Goal: Task Accomplishment & Management: Use online tool/utility

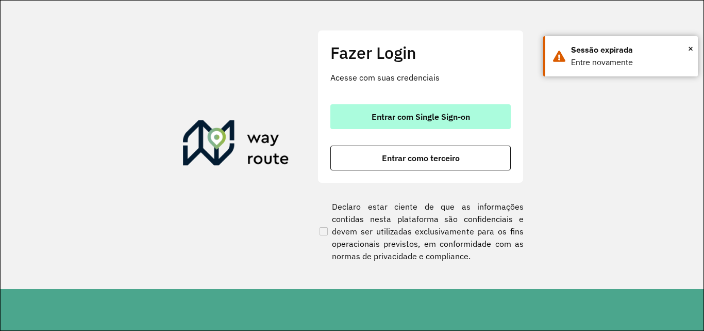
click at [444, 116] on span "Entrar com Single Sign-on" at bounding box center [421, 116] width 99 height 8
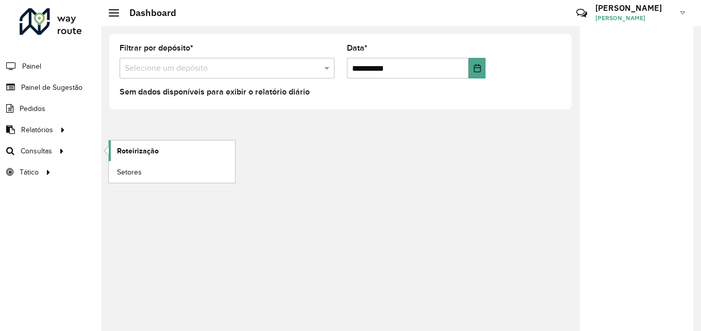
click at [146, 150] on span "Roteirização" at bounding box center [138, 150] width 42 height 11
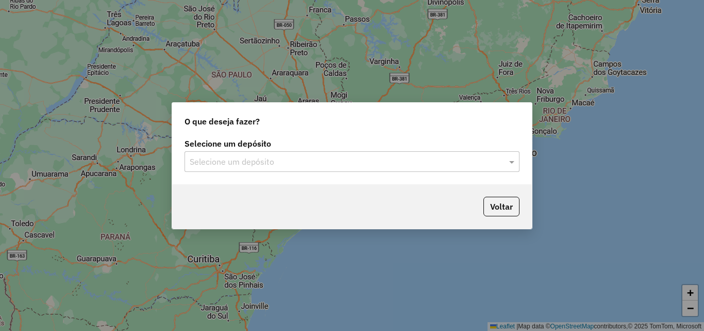
click at [270, 146] on label "Selecione um depósito" at bounding box center [352, 143] width 335 height 12
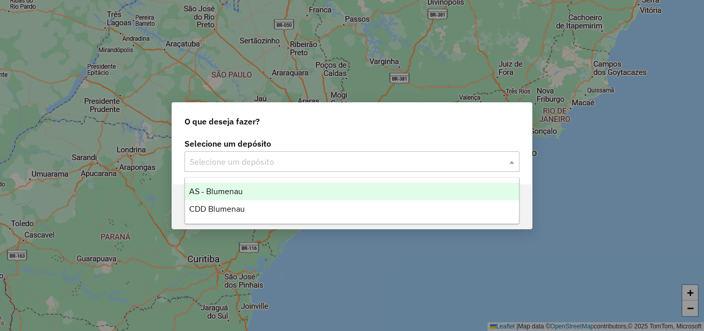
click at [219, 163] on input "text" at bounding box center [342, 162] width 304 height 12
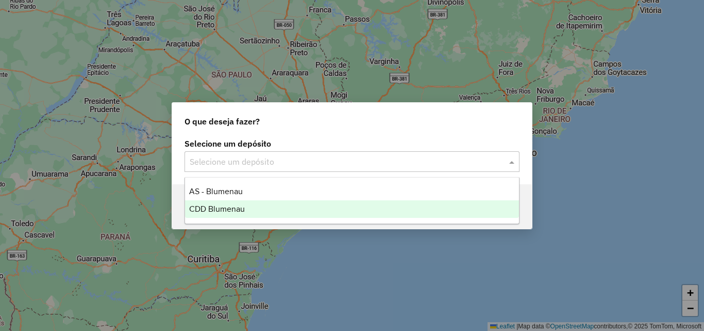
click at [220, 206] on span "CDD Blumenau" at bounding box center [217, 208] width 56 height 9
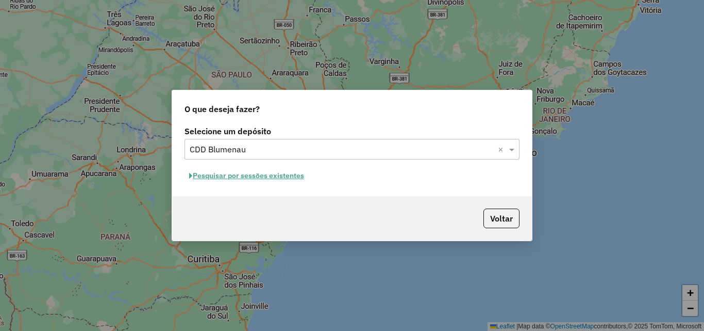
click at [288, 174] on button "Pesquisar por sessões existentes" at bounding box center [247, 176] width 124 height 16
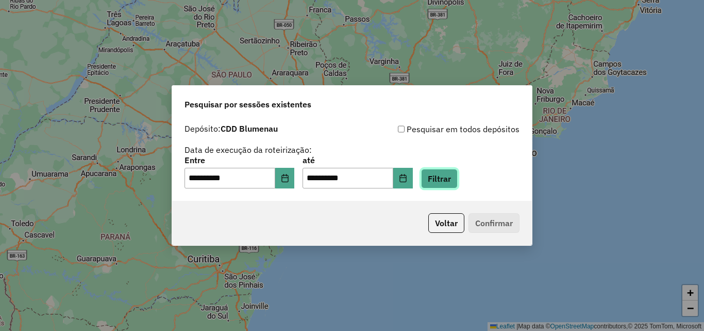
click at [456, 176] on button "Filtrar" at bounding box center [439, 179] width 37 height 20
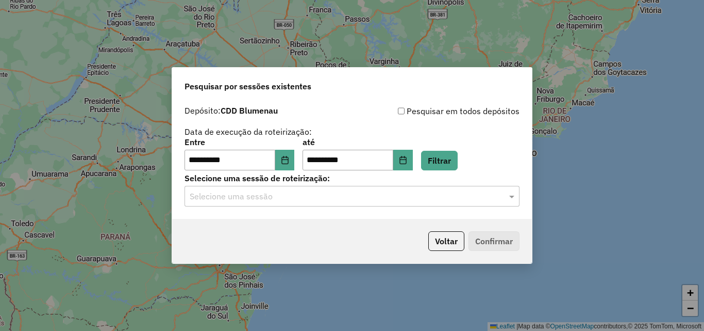
click at [274, 197] on input "text" at bounding box center [342, 196] width 304 height 12
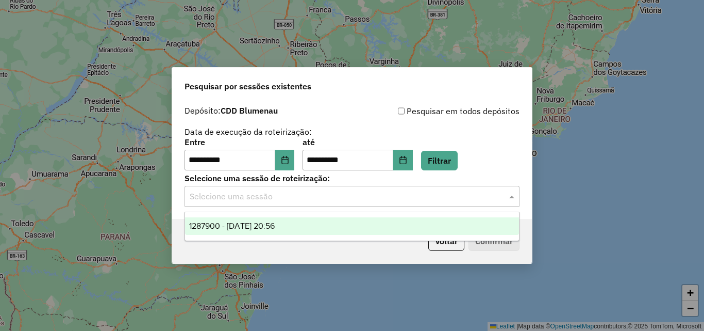
drag, startPoint x: 248, startPoint y: 231, endPoint x: 254, endPoint y: 227, distance: 6.7
click at [249, 231] on div "1287900 - [DATE] 20:56" at bounding box center [352, 226] width 334 height 18
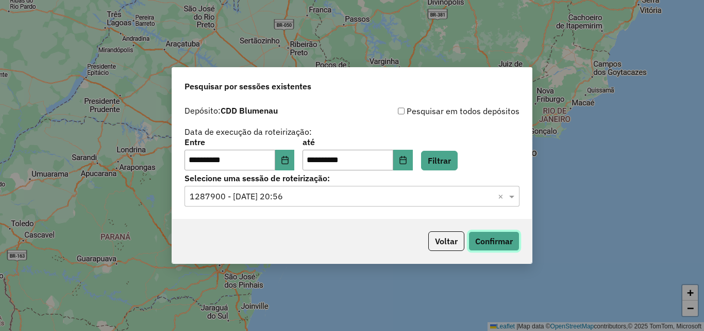
click at [501, 245] on button "Confirmar" at bounding box center [494, 241] width 51 height 20
click at [362, 192] on input "text" at bounding box center [342, 196] width 304 height 12
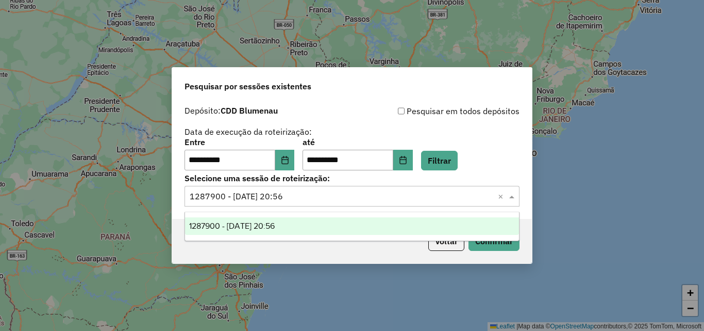
click at [353, 194] on input "text" at bounding box center [342, 196] width 304 height 12
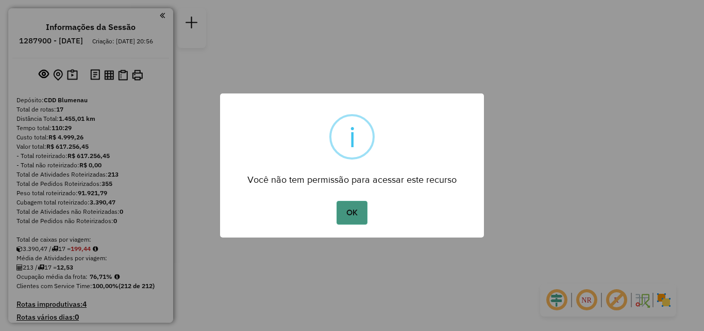
click at [365, 212] on button "OK" at bounding box center [352, 213] width 30 height 24
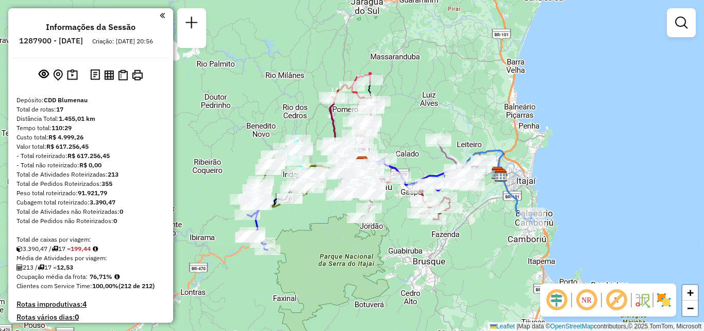
drag, startPoint x: 397, startPoint y: 236, endPoint x: 421, endPoint y: 234, distance: 23.8
click at [421, 234] on div "Rota 13 - Placa RLI8J67 92806248 - BAR E CANCHA WOZNIAK Janela de atendimento G…" at bounding box center [352, 165] width 704 height 331
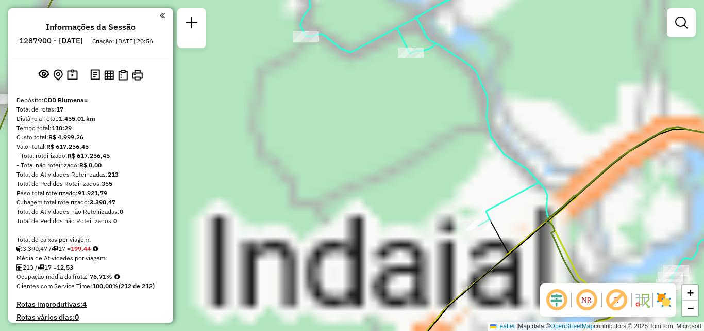
drag, startPoint x: 323, startPoint y: 143, endPoint x: 297, endPoint y: 202, distance: 64.4
click at [298, 202] on div "Janela de atendimento Grade de atendimento Capacidade Transportadoras Veículos …" at bounding box center [352, 165] width 704 height 331
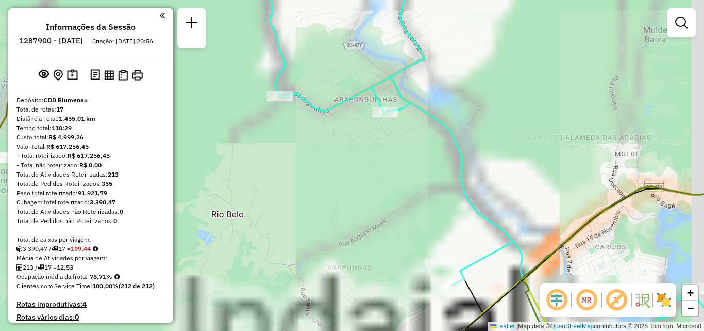
drag, startPoint x: 366, startPoint y: 143, endPoint x: 340, endPoint y: 249, distance: 109.3
click at [337, 254] on div "Janela de atendimento Grade de atendimento Capacidade Transportadoras Veículos …" at bounding box center [352, 165] width 704 height 331
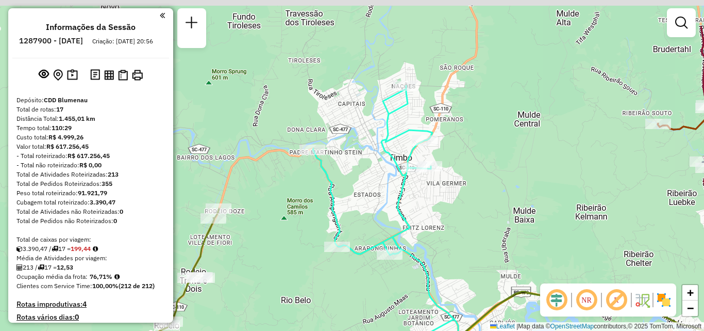
drag, startPoint x: 473, startPoint y: 185, endPoint x: 454, endPoint y: 186, distance: 19.1
click at [454, 186] on div "Janela de atendimento Grade de atendimento Capacidade Transportadoras Veículos …" at bounding box center [352, 165] width 704 height 331
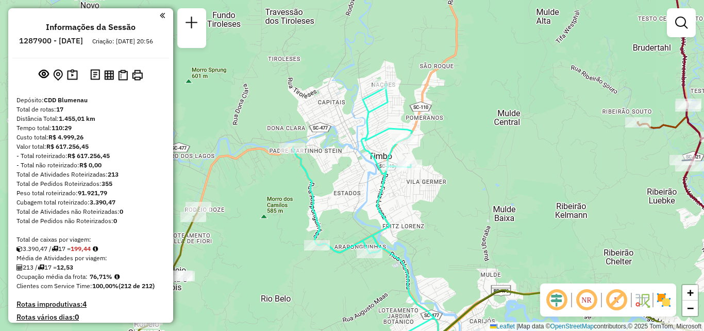
drag, startPoint x: 466, startPoint y: 170, endPoint x: 517, endPoint y: 148, distance: 56.1
click at [517, 148] on div "Rota 6 - Placa RAF8730 92800701 - SUPERM.FELIPPI LTDA Janela de atendimento Gra…" at bounding box center [352, 165] width 704 height 331
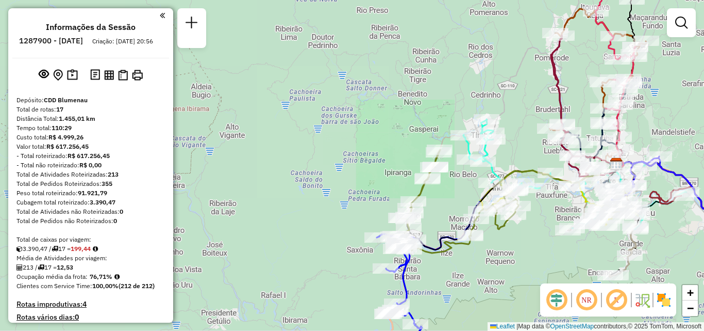
drag, startPoint x: 518, startPoint y: 145, endPoint x: 437, endPoint y: 122, distance: 83.7
click at [438, 123] on div "Janela de atendimento Grade de atendimento Capacidade Transportadoras Veículos …" at bounding box center [352, 165] width 704 height 331
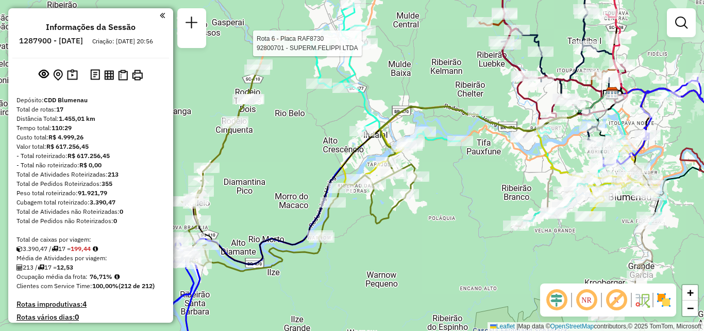
drag, startPoint x: 520, startPoint y: 191, endPoint x: 476, endPoint y: 185, distance: 45.4
click at [476, 185] on div "Rota 6 - Placa RAF8730 92800701 - SUPERM.FELIPPI LTDA Janela de atendimento Gra…" at bounding box center [352, 165] width 704 height 331
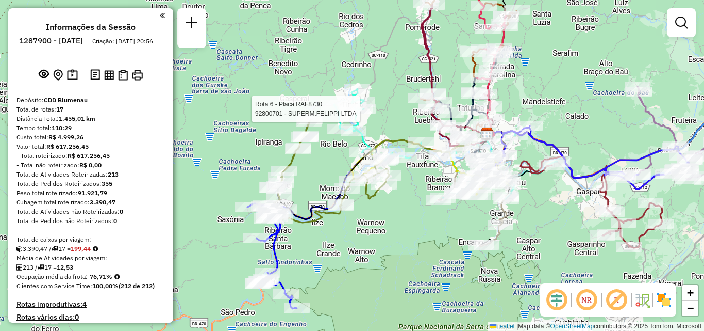
drag, startPoint x: 420, startPoint y: 185, endPoint x: 408, endPoint y: 184, distance: 12.4
click at [408, 184] on div "Rota 6 - Placa RAF8730 92800701 - SUPERM.FELIPPI LTDA Janela de atendimento Gra…" at bounding box center [352, 165] width 704 height 331
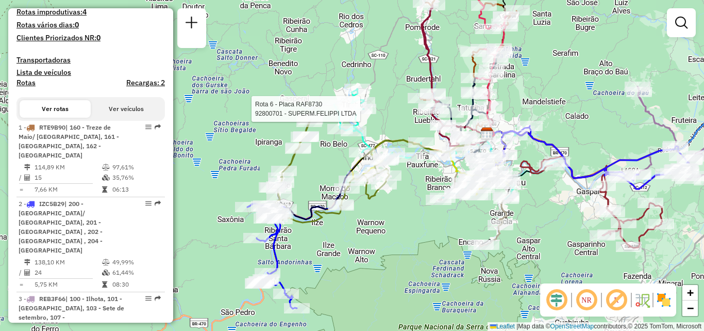
scroll to position [309, 0]
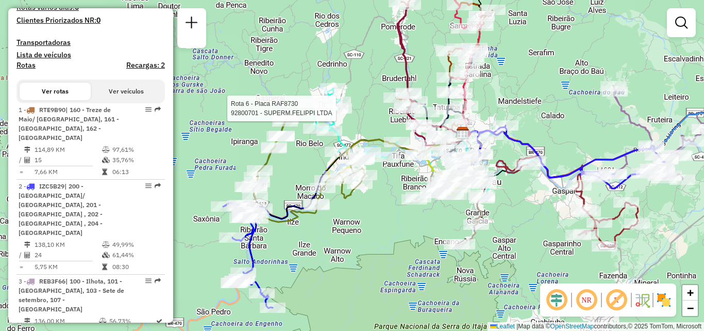
drag, startPoint x: 364, startPoint y: 215, endPoint x: 356, endPoint y: 212, distance: 7.5
click at [356, 212] on div "Rota 6 - Placa RAF8730 92800701 - SUPERM.FELIPPI LTDA Janela de atendimento Gra…" at bounding box center [352, 165] width 704 height 331
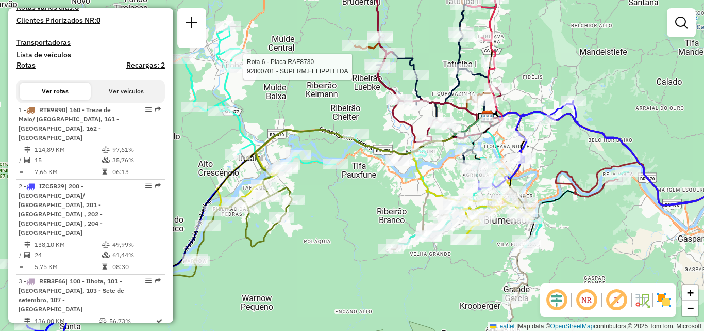
click at [420, 165] on div "Rota 6 - Placa RAF8730 92800701 - SUPERM.FELIPPI LTDA Rota 6 - Placa RAF8730 92…" at bounding box center [352, 165] width 704 height 331
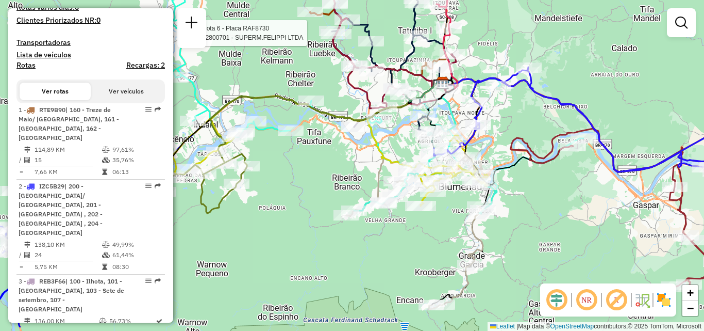
drag, startPoint x: 326, startPoint y: 192, endPoint x: 299, endPoint y: 150, distance: 50.4
click at [293, 153] on div "Rota 6 - Placa RAF8730 92800701 - SUPERM.FELIPPI LTDA Janela de atendimento Gra…" at bounding box center [352, 165] width 704 height 331
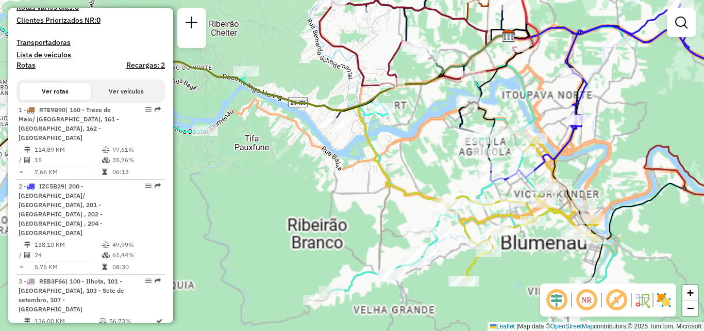
drag, startPoint x: 431, startPoint y: 135, endPoint x: 338, endPoint y: 132, distance: 92.4
click at [340, 132] on div "Rota 6 - Placa RAF8730 92800701 - SUPERM.FELIPPI LTDA Janela de atendimento Gra…" at bounding box center [352, 165] width 704 height 331
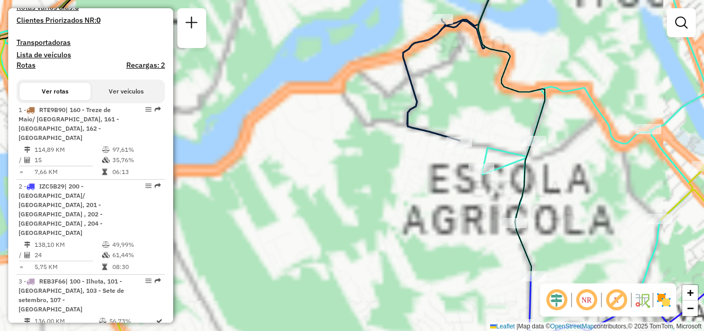
drag, startPoint x: 356, startPoint y: 118, endPoint x: 260, endPoint y: 198, distance: 125.3
click at [262, 196] on div "Rota 6 - Placa RAF8730 92800701 - SUPERM.FELIPPI LTDA Janela de atendimento Gra…" at bounding box center [352, 165] width 704 height 331
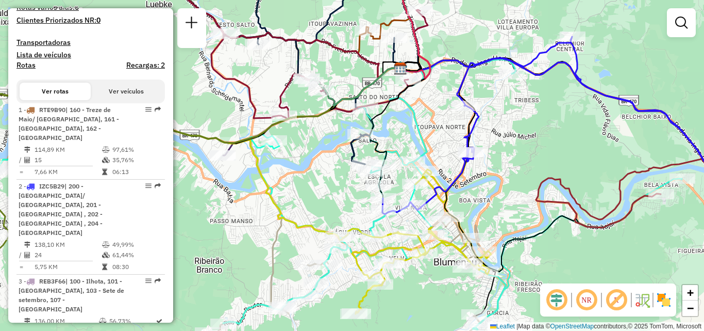
drag, startPoint x: 331, startPoint y: 155, endPoint x: 309, endPoint y: 152, distance: 21.9
click at [309, 152] on div "Rota 6 - Placa RAF8730 92800701 - SUPERM.FELIPPI LTDA Janela de atendimento Gra…" at bounding box center [352, 165] width 704 height 331
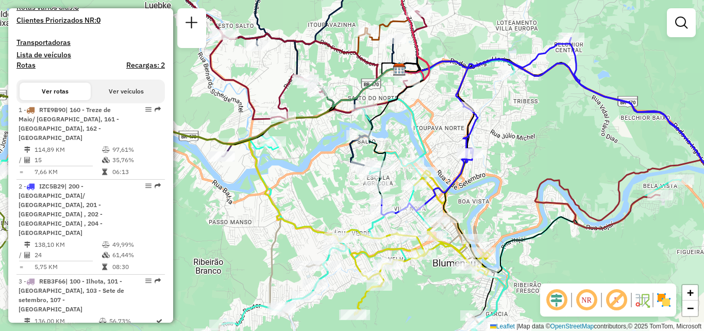
drag, startPoint x: 309, startPoint y: 152, endPoint x: 307, endPoint y: 134, distance: 17.7
click at [307, 134] on div "Rota 6 - Placa RAF8730 92800701 - SUPERM.FELIPPI LTDA Janela de atendimento Gra…" at bounding box center [352, 165] width 704 height 331
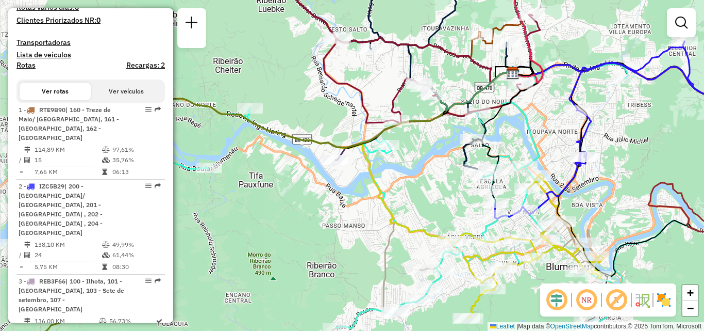
drag, startPoint x: 251, startPoint y: 129, endPoint x: 363, endPoint y: 151, distance: 114.4
click at [363, 151] on icon at bounding box center [324, 209] width 559 height 220
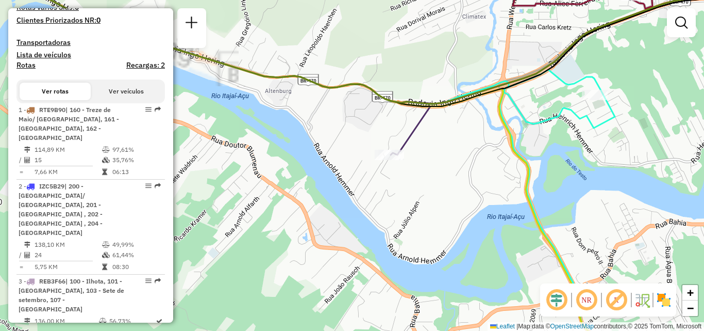
drag, startPoint x: 380, startPoint y: 166, endPoint x: 370, endPoint y: 173, distance: 12.2
click at [370, 173] on div "Rota 6 - Placa RAF8730 92800701 - SUPERM.FELIPPI LTDA Janela de atendimento Gra…" at bounding box center [352, 165] width 704 height 331
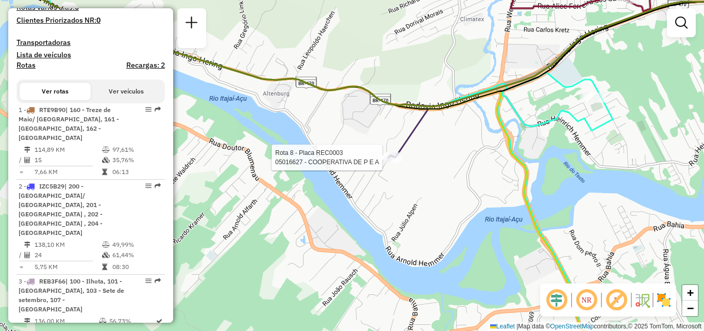
select select "**********"
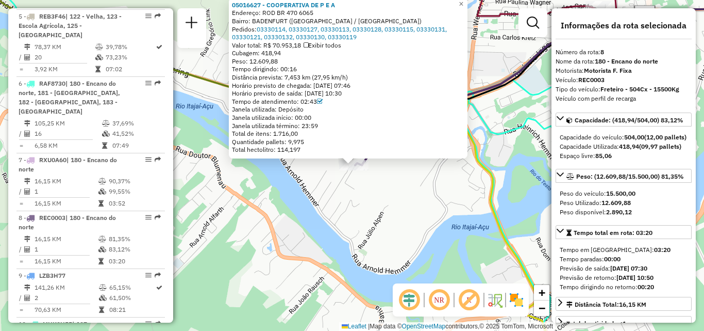
scroll to position [864, 0]
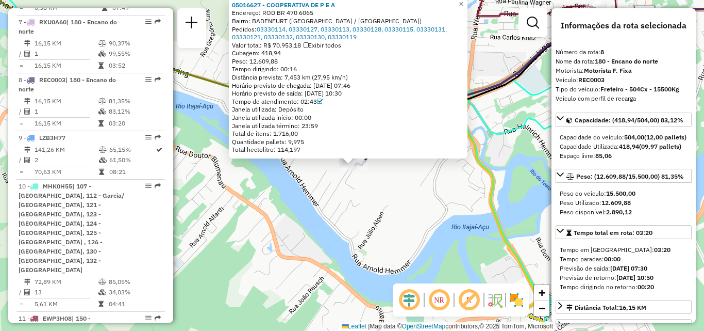
click at [401, 163] on div "05016627 - COOPERATIVA DE P E A Endereço: ROD BR 470 6065 Bairro: BADENFURT (BL…" at bounding box center [352, 165] width 704 height 331
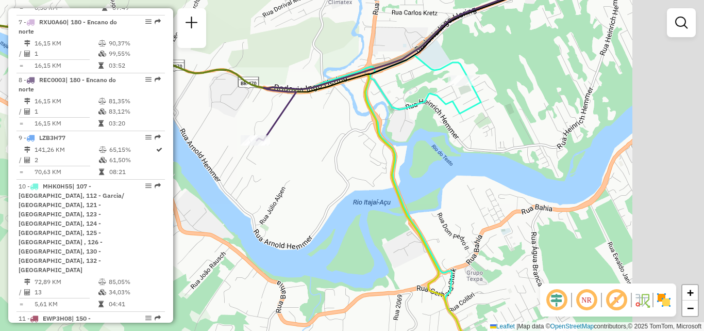
drag, startPoint x: 463, startPoint y: 174, endPoint x: 348, endPoint y: 146, distance: 117.8
click at [348, 146] on div "Janela de atendimento Grade de atendimento Capacidade Transportadoras Veículos …" at bounding box center [352, 165] width 704 height 331
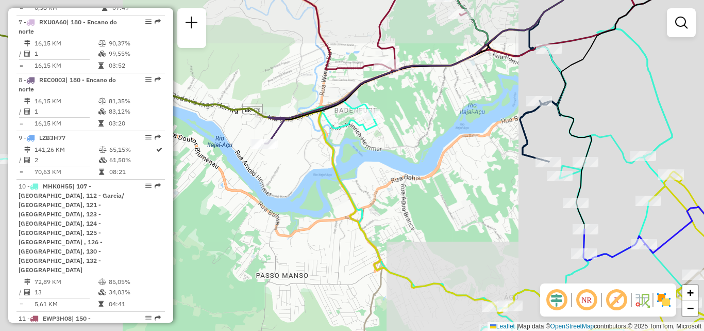
drag, startPoint x: 439, startPoint y: 139, endPoint x: 342, endPoint y: 146, distance: 97.7
click at [346, 147] on div "Janela de atendimento Grade de atendimento Capacidade Transportadoras Veículos …" at bounding box center [352, 165] width 704 height 331
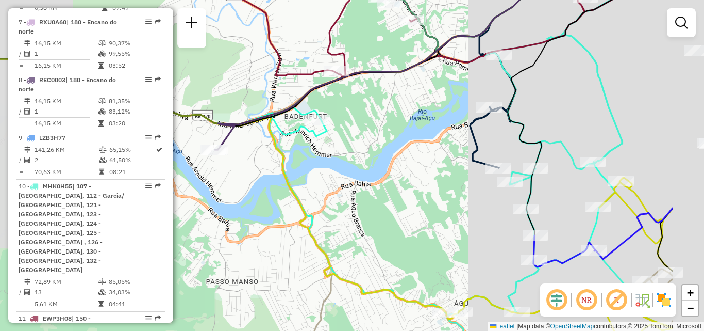
drag, startPoint x: 399, startPoint y: 147, endPoint x: 294, endPoint y: 146, distance: 105.2
click at [297, 146] on div "Janela de atendimento Grade de atendimento Capacidade Transportadoras Veículos …" at bounding box center [352, 165] width 704 height 331
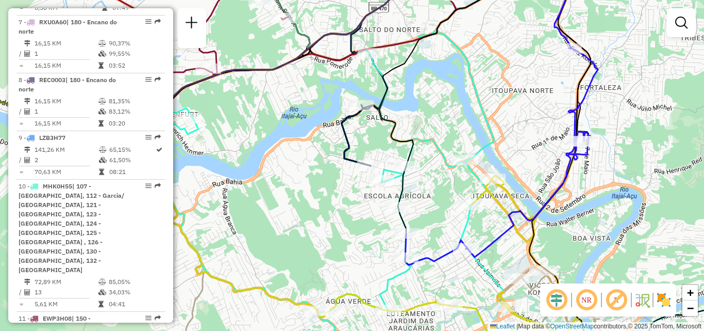
drag, startPoint x: 322, startPoint y: 190, endPoint x: 334, endPoint y: 196, distance: 13.8
click at [334, 196] on div "Rota 4 - Placa IZC5B47 92827046 - G A Comercio de Bebi Janela de atendimento Gr…" at bounding box center [352, 165] width 704 height 331
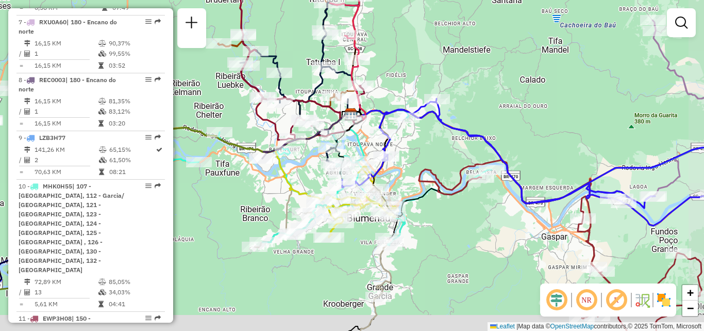
drag, startPoint x: 324, startPoint y: 189, endPoint x: 309, endPoint y: 160, distance: 32.1
click at [309, 161] on div "Janela de atendimento Grade de atendimento Capacidade Transportadoras Veículos …" at bounding box center [352, 165] width 704 height 331
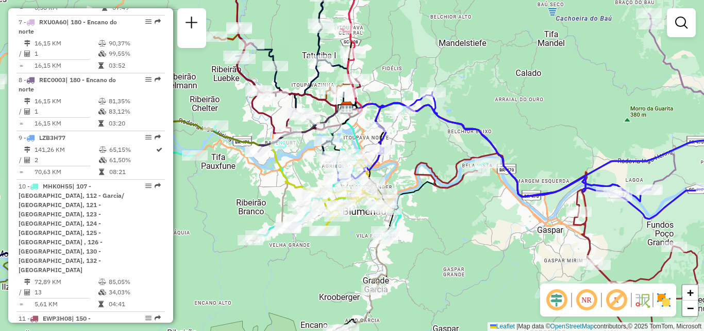
drag, startPoint x: 309, startPoint y: 159, endPoint x: 307, endPoint y: 152, distance: 7.5
click at [309, 157] on div "Janela de atendimento Grade de atendimento Capacidade Transportadoras Veículos …" at bounding box center [352, 165] width 704 height 331
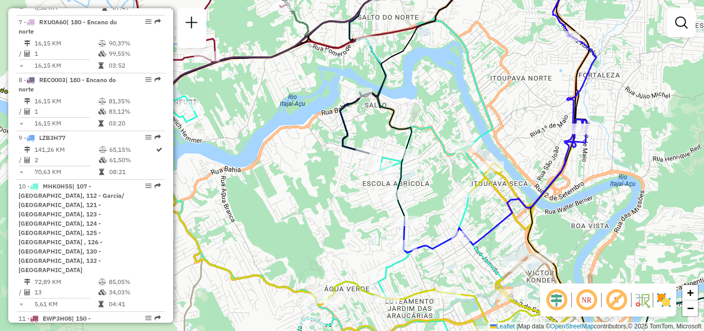
click at [304, 167] on div "Janela de atendimento Grade de atendimento Capacidade Transportadoras Veículos …" at bounding box center [352, 165] width 704 height 331
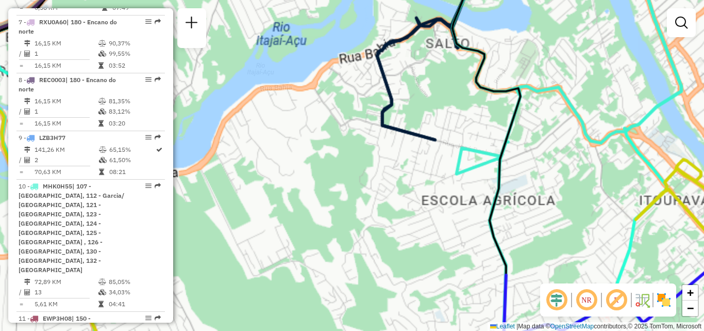
click at [304, 167] on div "Janela de atendimento Grade de atendimento Capacidade Transportadoras Veículos …" at bounding box center [352, 165] width 704 height 331
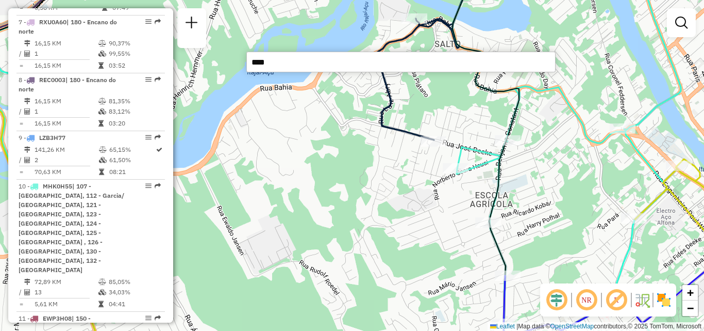
type input "****"
click at [302, 102] on div "Janela de atendimento Grade de atendimento Capacidade Transportadoras Veículos …" at bounding box center [352, 165] width 704 height 331
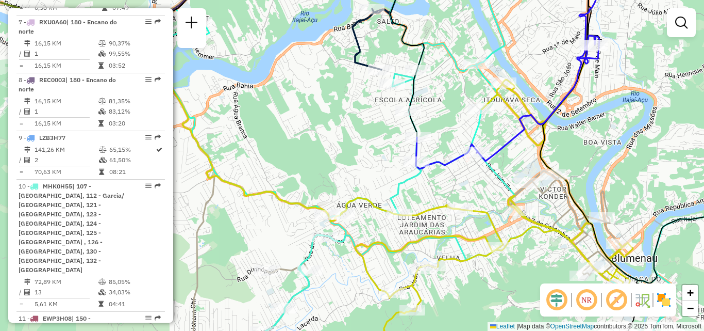
drag, startPoint x: 364, startPoint y: 174, endPoint x: 348, endPoint y: 179, distance: 16.6
click at [348, 179] on div "Rota 10 - Placa MHK0H55 92809807 - B2G CONVENIENCIA Janela de atendimento Grade…" at bounding box center [352, 165] width 704 height 331
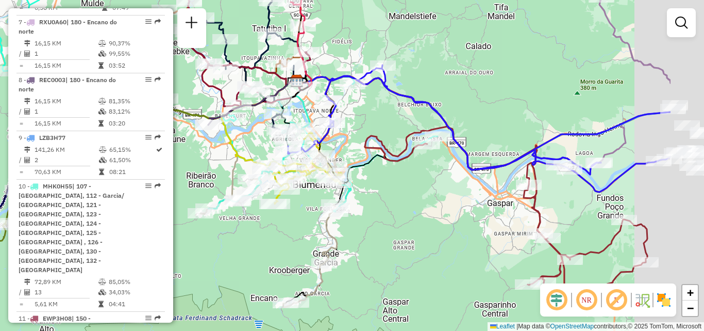
drag, startPoint x: 427, startPoint y: 147, endPoint x: 330, endPoint y: 141, distance: 97.2
click at [333, 136] on div "Janela de atendimento Grade de atendimento Capacidade Transportadoras Veículos …" at bounding box center [352, 165] width 704 height 331
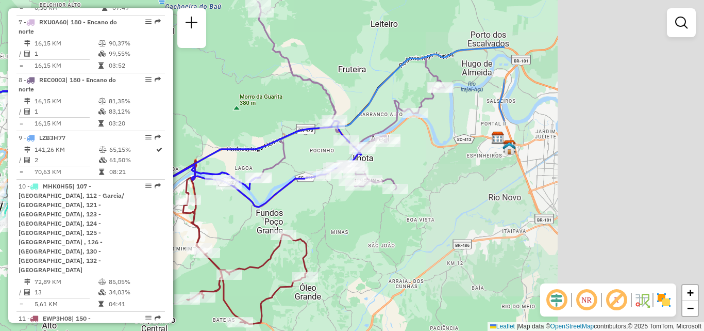
drag, startPoint x: 535, startPoint y: 178, endPoint x: 244, endPoint y: 202, distance: 292.3
click at [245, 202] on icon at bounding box center [154, 143] width 414 height 127
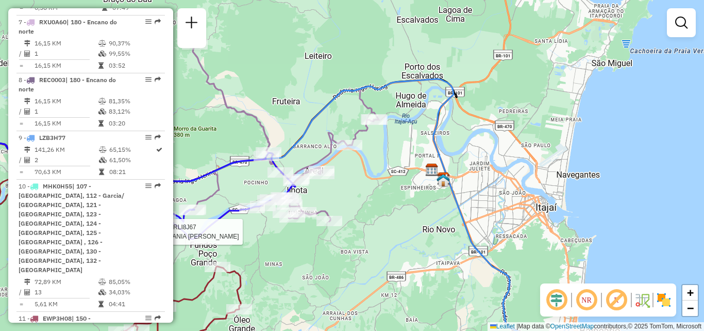
drag, startPoint x: 370, startPoint y: 173, endPoint x: 320, endPoint y: 205, distance: 59.1
click at [316, 207] on div "Rota 13 - Placa RLI8J67 92801270 - ALVANIA MARIA BONAFI Janela de atendimento G…" at bounding box center [352, 165] width 704 height 331
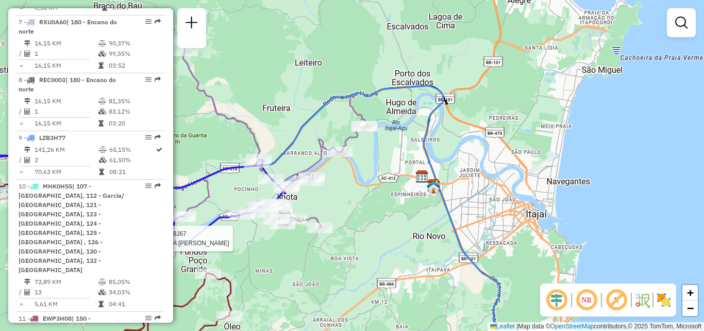
drag, startPoint x: 403, startPoint y: 181, endPoint x: 407, endPoint y: 207, distance: 27.1
click at [407, 207] on div "Rota 13 - Placa RLI8J67 92801270 - ALVANIA MARIA BONAFI Janela de atendimento G…" at bounding box center [352, 165] width 704 height 331
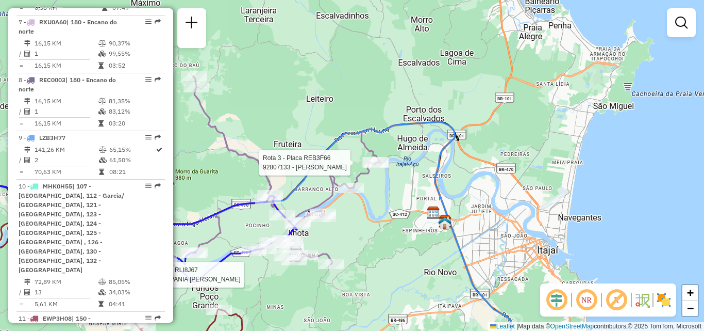
select select "**********"
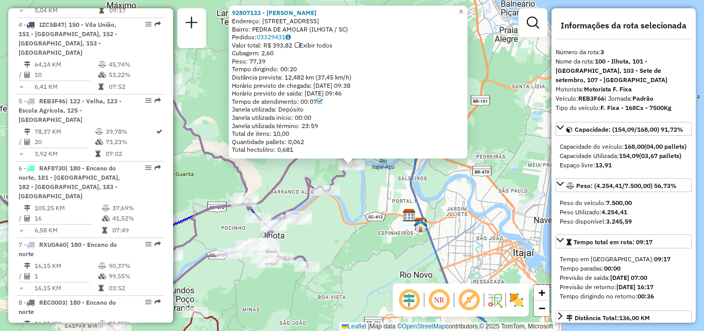
scroll to position [548, 0]
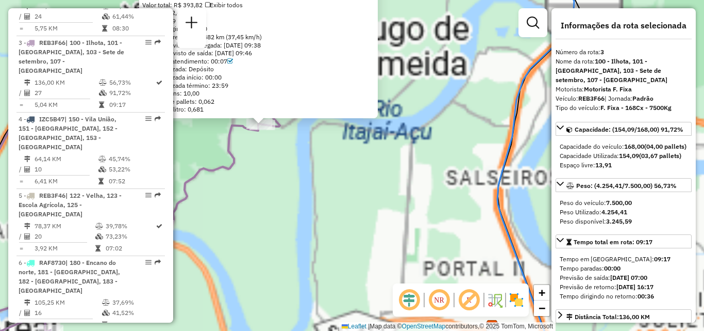
drag, startPoint x: 346, startPoint y: 181, endPoint x: 369, endPoint y: 187, distance: 24.5
click at [369, 187] on div "92807133 - JOãO MARIA FURQUIM D Endereço: R RUA PEDRA DA LUA 46 Bairro: PEDRA D…" at bounding box center [352, 165] width 704 height 331
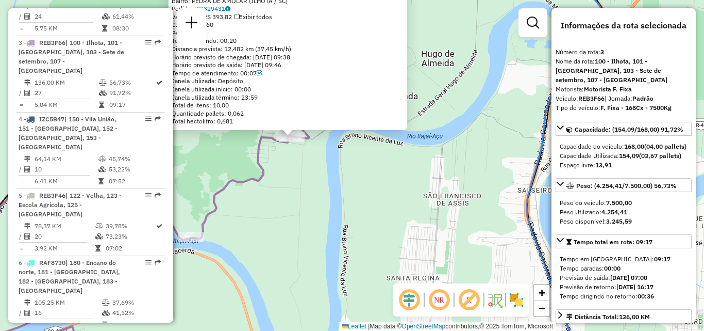
drag, startPoint x: 302, startPoint y: 171, endPoint x: 336, endPoint y: 205, distance: 48.1
click at [335, 205] on div "92807133 - JOãO MARIA FURQUIM D Endereço: R RUA PEDRA DA LUA 46 Bairro: PEDRA D…" at bounding box center [352, 165] width 704 height 331
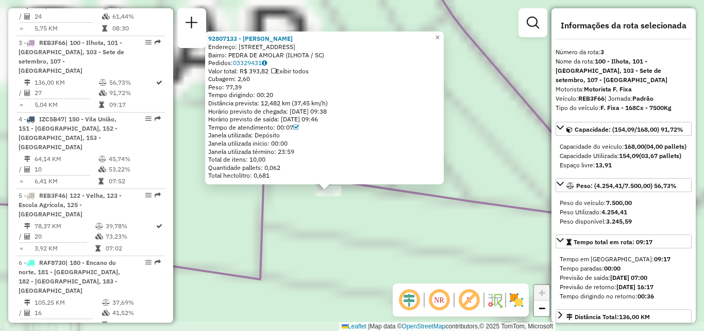
click at [336, 200] on div "Rota 3 - Placa REB3F66 92807133 - JOãO MARIA FURQUIM D 92807133 - JOãO MARIA FU…" at bounding box center [352, 165] width 704 height 331
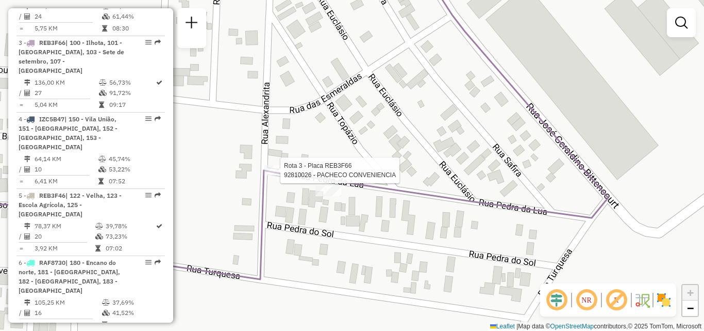
select select "**********"
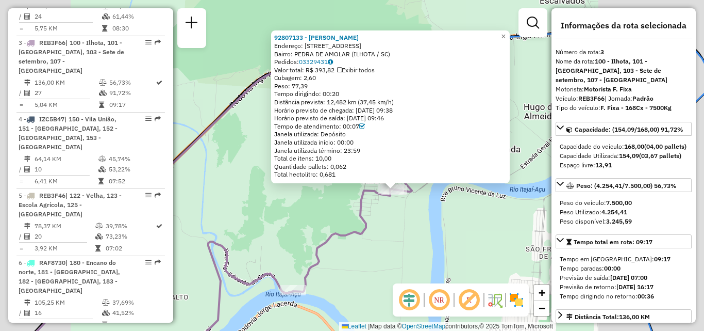
click at [405, 226] on div "92807133 - JOãO MARIA FURQUIM D Endereço: R RUA PEDRA DA LUA 46 Bairro: PEDRA D…" at bounding box center [352, 165] width 704 height 331
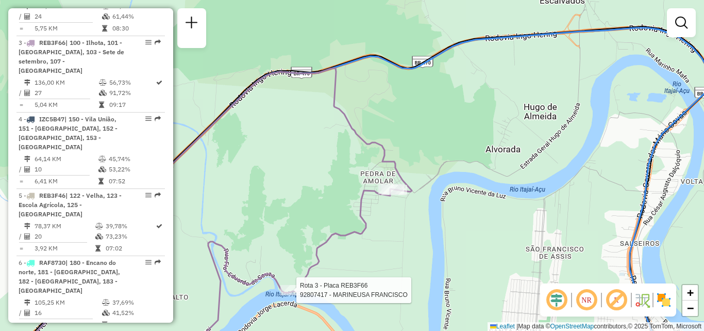
select select "**********"
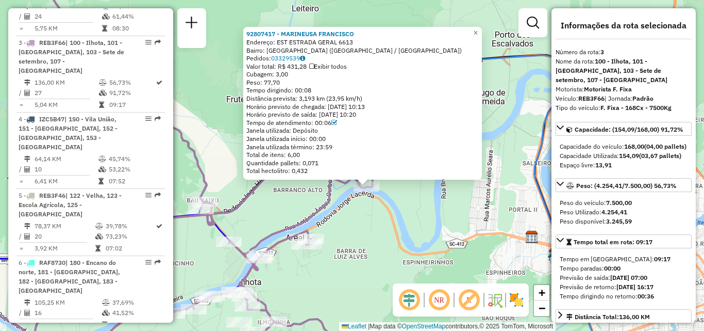
click at [352, 227] on div "92807417 - MARINEUSA FRANCISCO Endereço: EST ESTRADA GERAL 6613 Bairro: BARRANC…" at bounding box center [352, 165] width 704 height 331
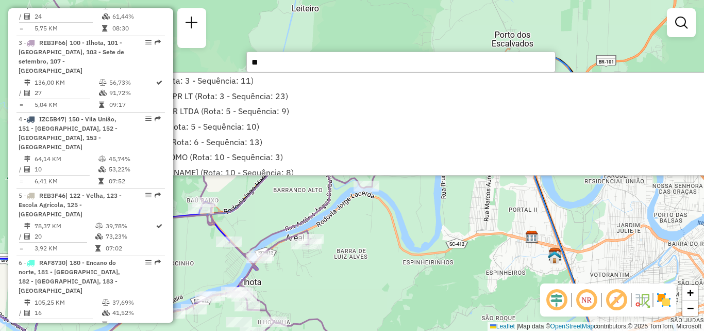
type input "*"
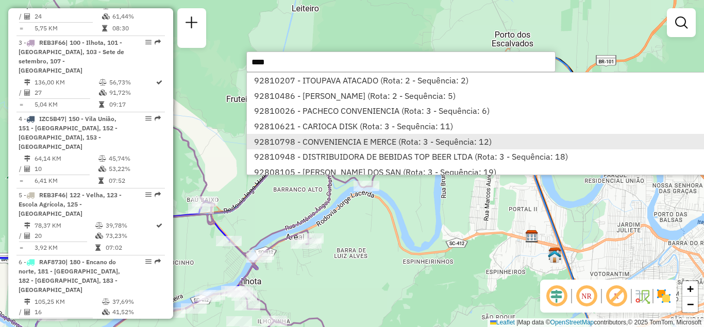
type input "*****"
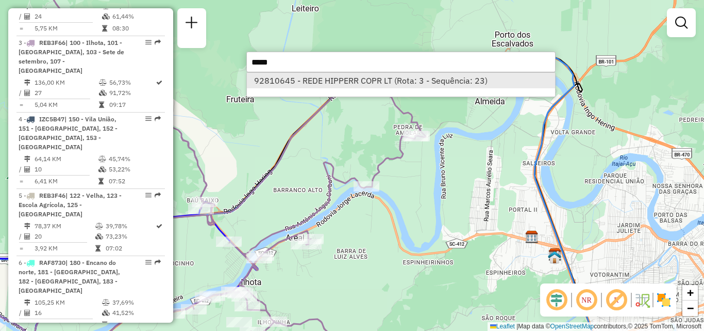
click at [320, 76] on li "92810645 - REDE HIPPERR COPR LT (Rota: 3 - Sequência: 23)" at bounding box center [401, 80] width 308 height 15
select select "**********"
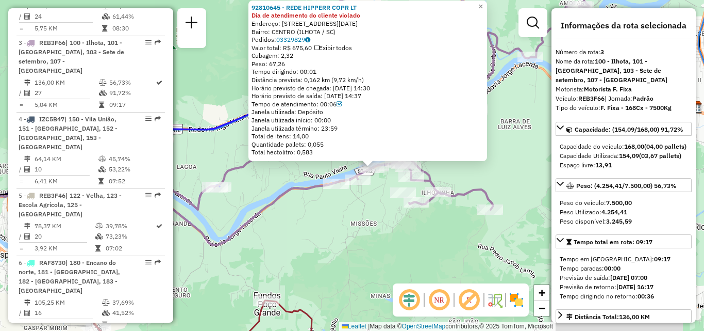
drag, startPoint x: 520, startPoint y: 178, endPoint x: 526, endPoint y: 183, distance: 7.7
click at [525, 183] on div "92810645 - REDE HIPPERR COPR LT Dia de atendimento do cliente violado Endereço:…" at bounding box center [352, 165] width 704 height 331
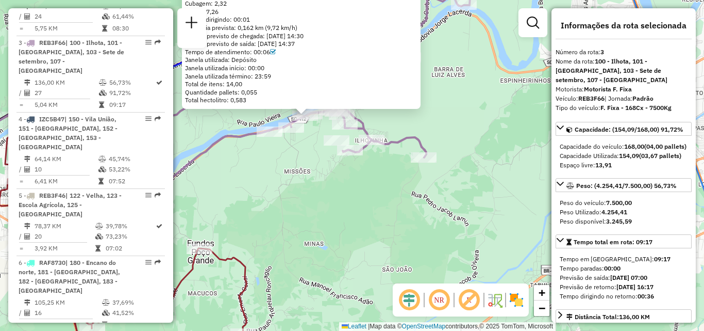
drag, startPoint x: 382, startPoint y: 218, endPoint x: 432, endPoint y: 222, distance: 49.7
click at [432, 222] on div "92810645 - REDE HIPPERR COPR LT Dia de atendimento do cliente violado Endereço:…" at bounding box center [352, 165] width 704 height 331
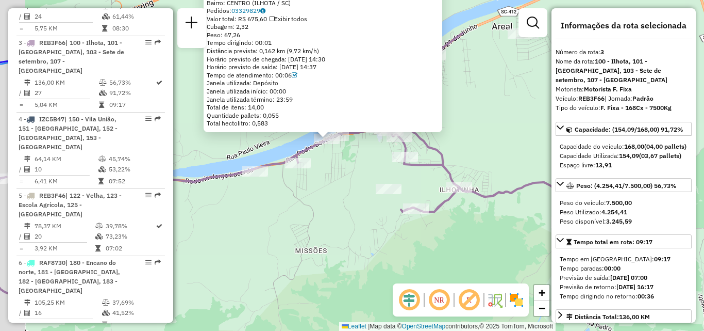
drag, startPoint x: 326, startPoint y: 167, endPoint x: 414, endPoint y: 256, distance: 125.5
click at [414, 256] on div "92810645 - REDE HIPPERR COPR LT Dia de atendimento do cliente violado Endereço:…" at bounding box center [352, 165] width 704 height 331
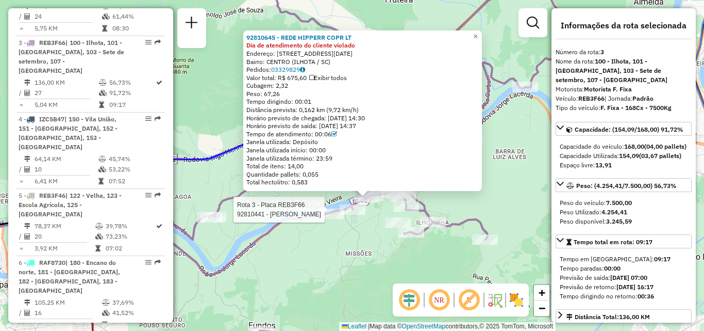
click at [343, 230] on div "Rota 3 - Placa REB3F66 92810645 - REDE HIPPERR COPR LT Rota 3 - Placa REB3F66 9…" at bounding box center [352, 165] width 704 height 331
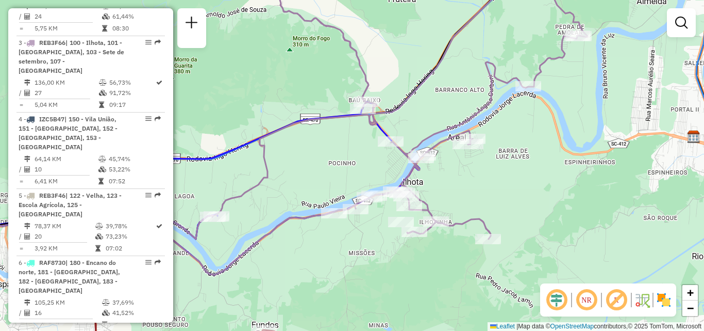
drag, startPoint x: 327, startPoint y: 242, endPoint x: 405, endPoint y: 225, distance: 79.2
click at [406, 225] on div "Janela de atendimento Grade de atendimento Capacidade Transportadoras Veículos …" at bounding box center [352, 165] width 704 height 331
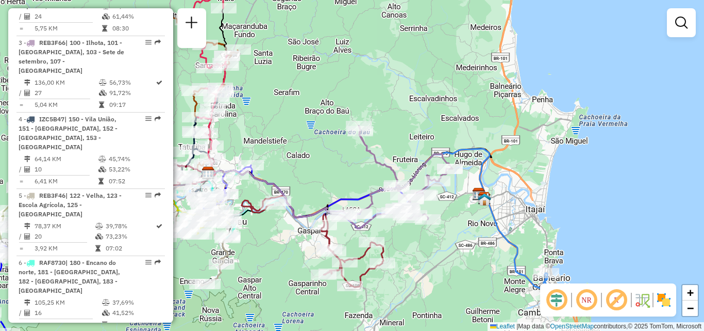
drag, startPoint x: 305, startPoint y: 201, endPoint x: 440, endPoint y: 170, distance: 138.5
click at [417, 175] on div "Rota 3 - Placa REB3F66 92802322 - ITAPOCOROY COMERCIO Rota 14 - Placa RAF8670 9…" at bounding box center [352, 165] width 704 height 331
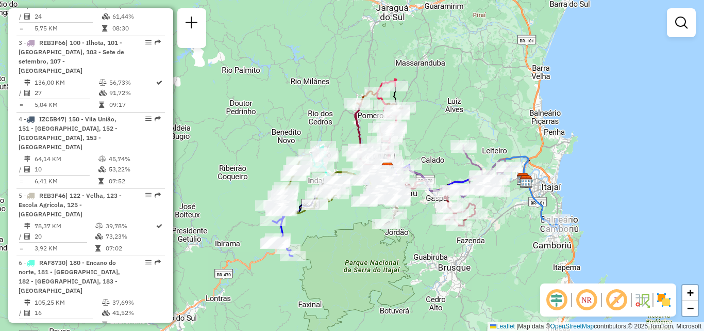
drag, startPoint x: 367, startPoint y: 203, endPoint x: 343, endPoint y: 217, distance: 28.0
click at [345, 217] on div "Janela de atendimento Grade de atendimento Capacidade Transportadoras Veículos …" at bounding box center [352, 165] width 704 height 331
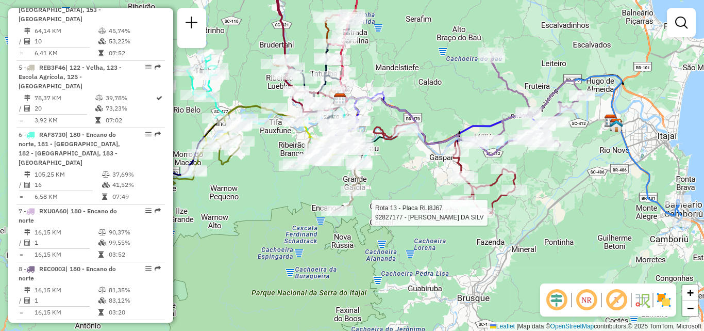
select select "**********"
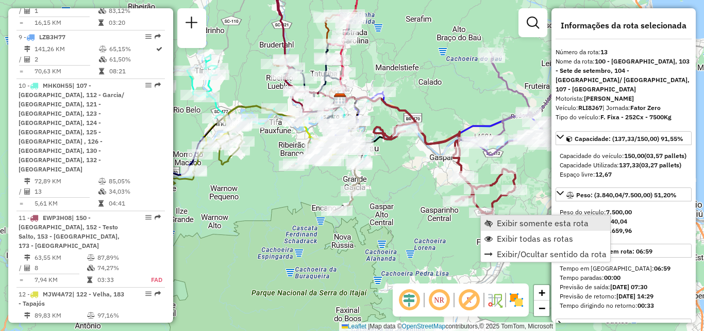
scroll to position [1190, 0]
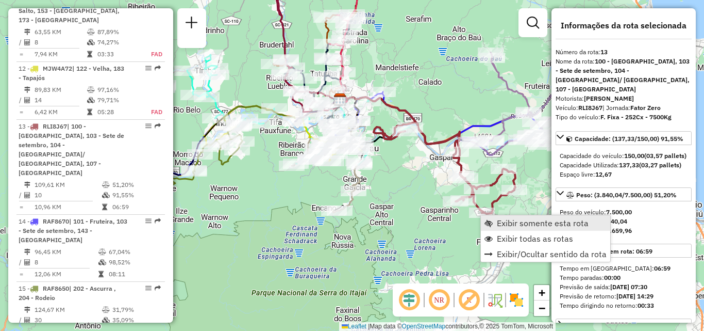
click at [525, 223] on span "Exibir somente esta rota" at bounding box center [543, 223] width 92 height 8
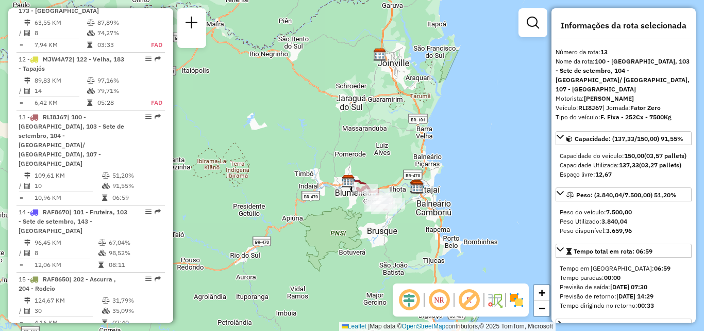
scroll to position [1201, 0]
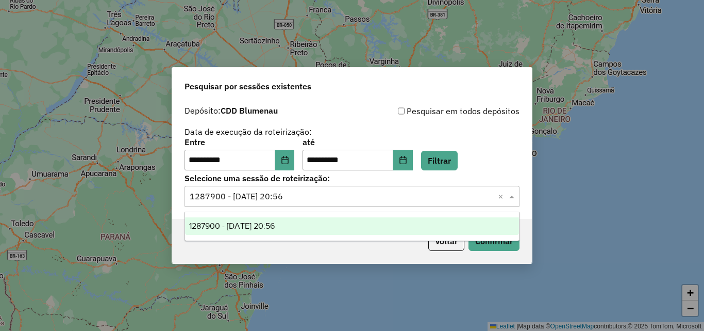
click at [572, 110] on div "**********" at bounding box center [352, 165] width 704 height 331
